Goal: Find specific page/section: Find specific page/section

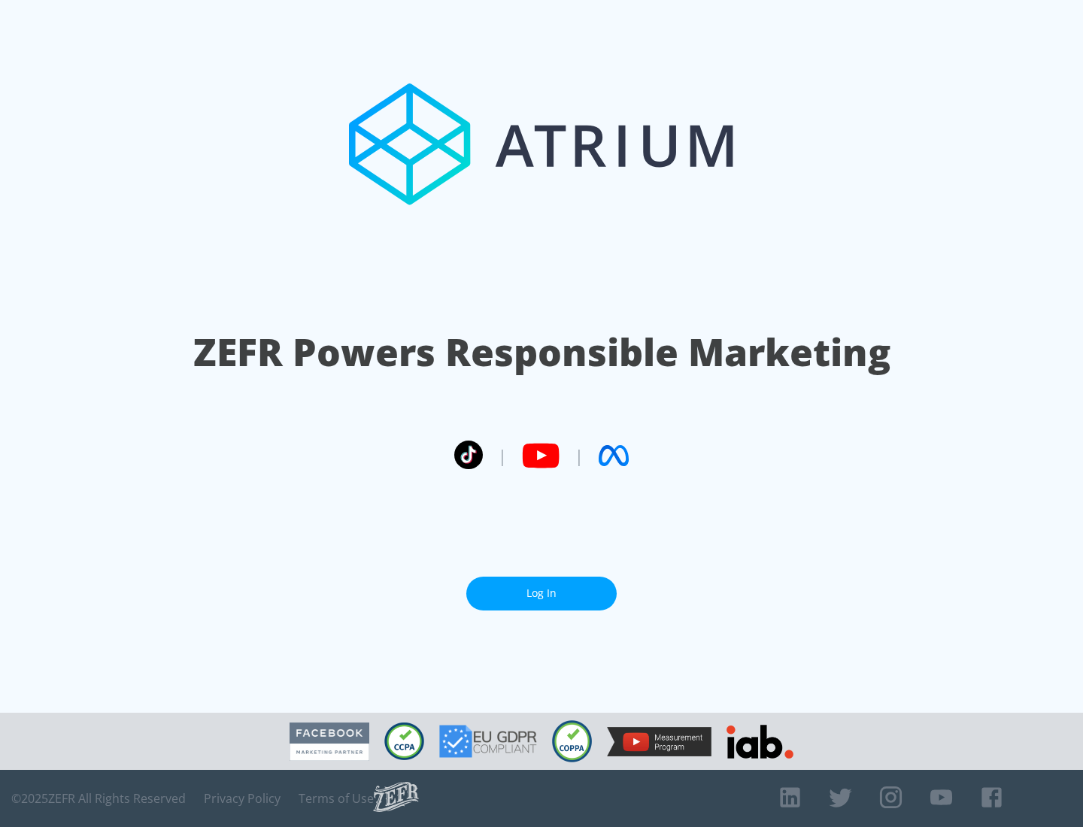
click at [542, 593] on link "Log In" at bounding box center [541, 594] width 150 height 34
